Goal: Navigation & Orientation: Go to known website

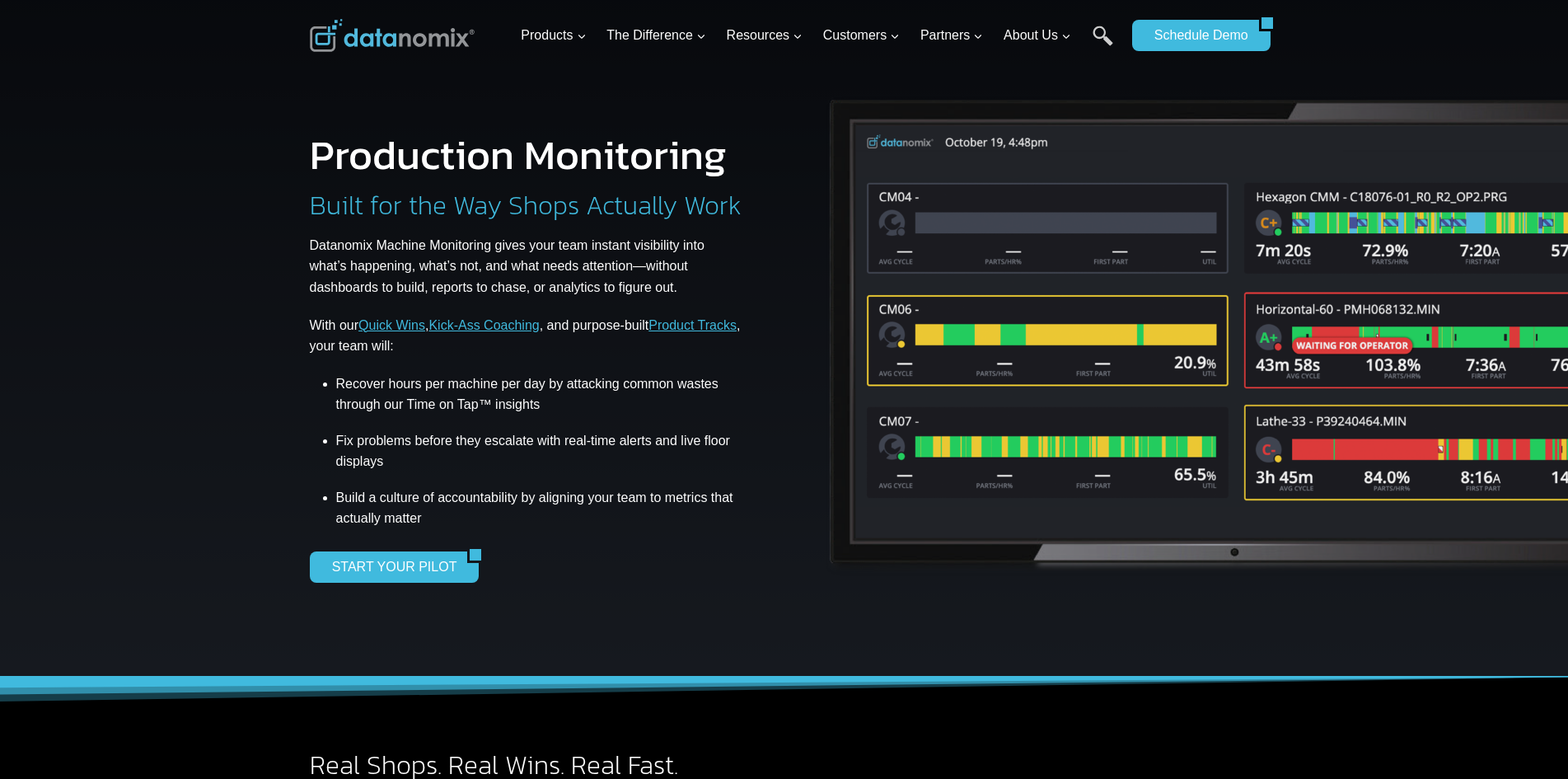
click at [414, 37] on img at bounding box center [392, 35] width 165 height 33
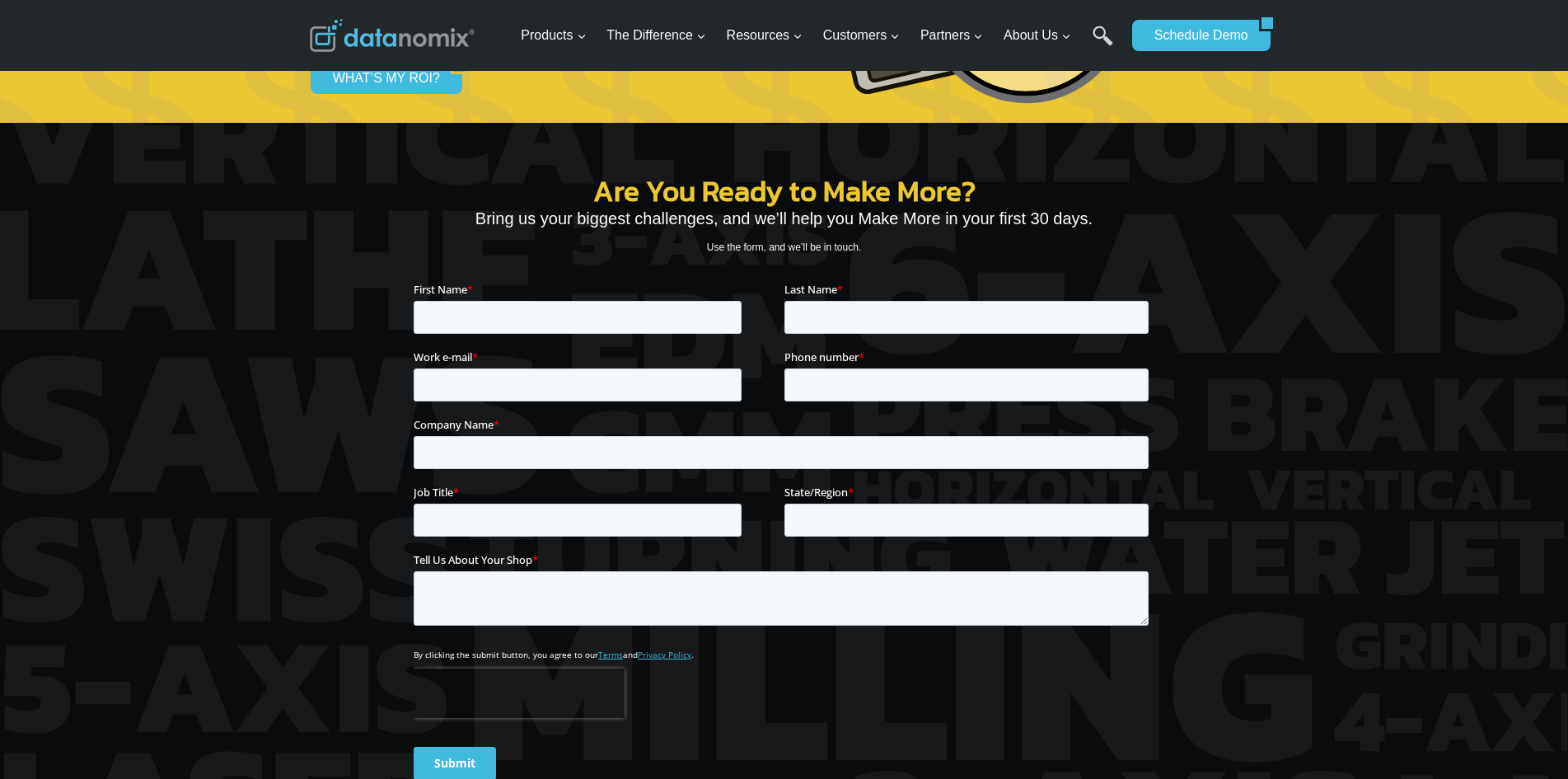
scroll to position [5771, 0]
